Goal: Task Accomplishment & Management: Manage account settings

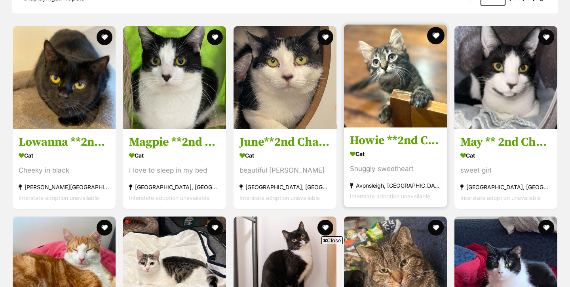
click at [438, 32] on button "favourite" at bounding box center [435, 35] width 17 height 17
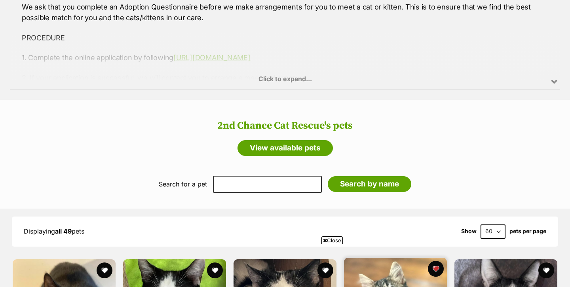
scroll to position [666, 0]
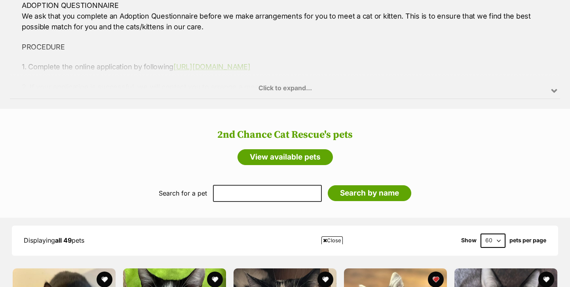
click at [302, 89] on div "Click to expand..." at bounding box center [285, 68] width 550 height 62
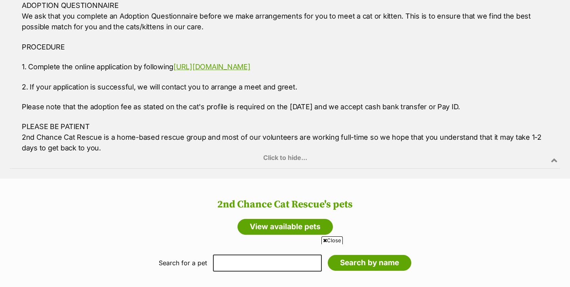
click at [296, 158] on div "Click to hide..." at bounding box center [285, 137] width 550 height 62
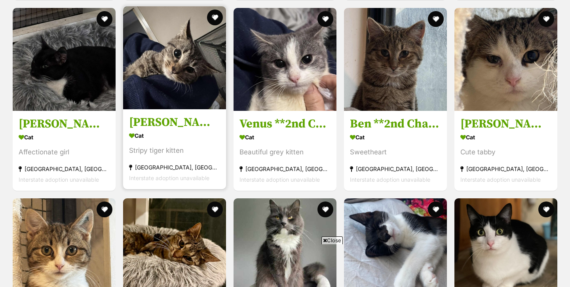
scroll to position [1497, 0]
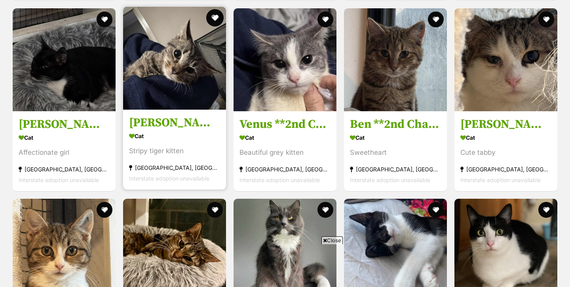
click at [214, 16] on button "favourite" at bounding box center [214, 17] width 17 height 17
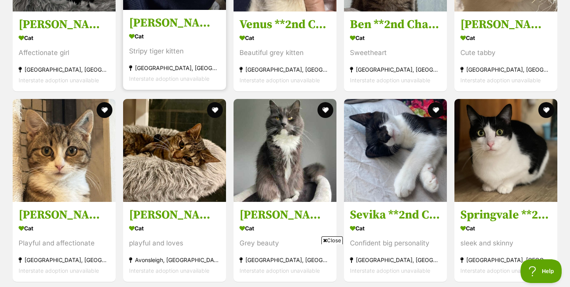
scroll to position [0, 0]
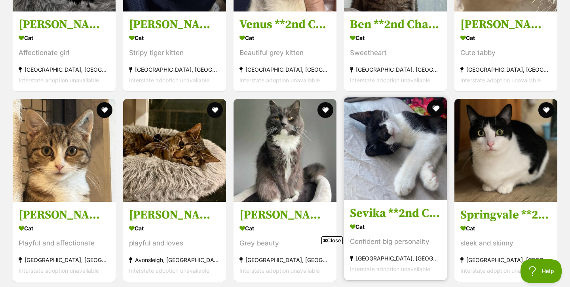
click at [436, 104] on button "favourite" at bounding box center [435, 108] width 17 height 17
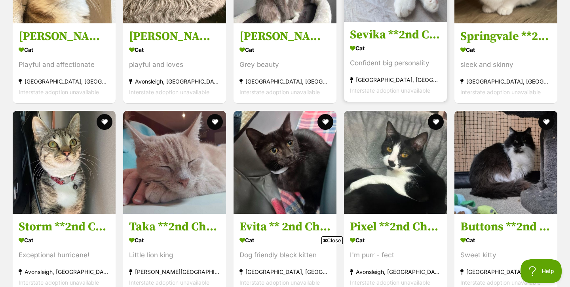
scroll to position [1776, 0]
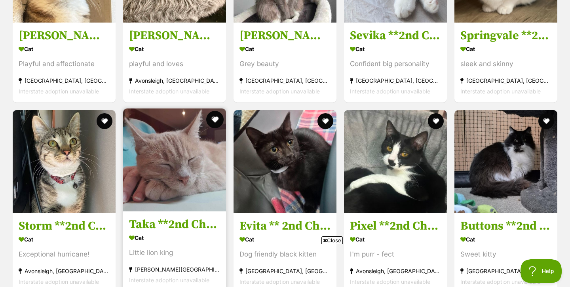
click at [215, 112] on button "favourite" at bounding box center [214, 119] width 17 height 17
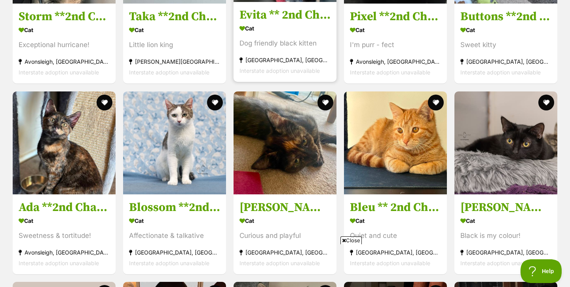
scroll to position [0, 0]
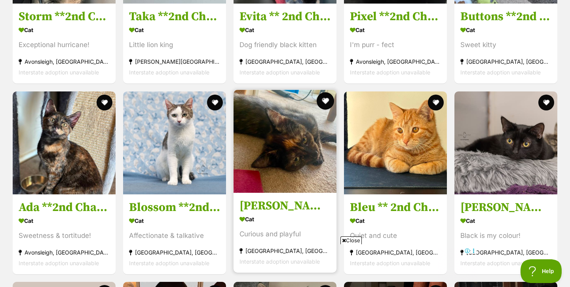
click at [323, 101] on button "favourite" at bounding box center [325, 100] width 17 height 17
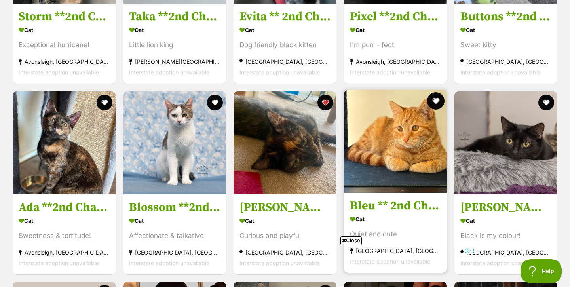
click at [434, 99] on button "favourite" at bounding box center [435, 100] width 17 height 17
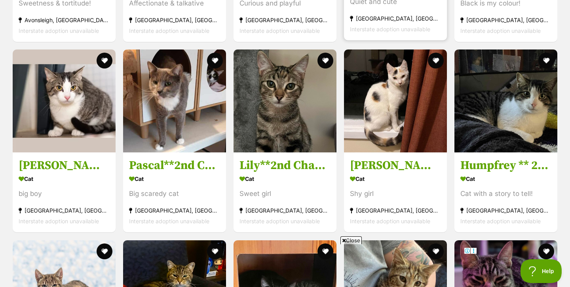
scroll to position [2221, 0]
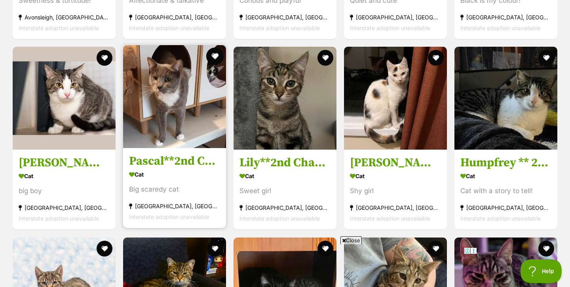
click at [214, 54] on button "favourite" at bounding box center [214, 55] width 17 height 17
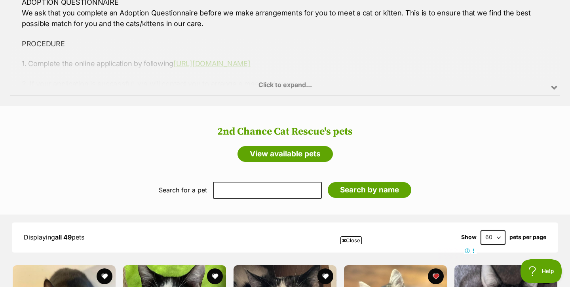
scroll to position [0, 0]
